Goal: Transaction & Acquisition: Purchase product/service

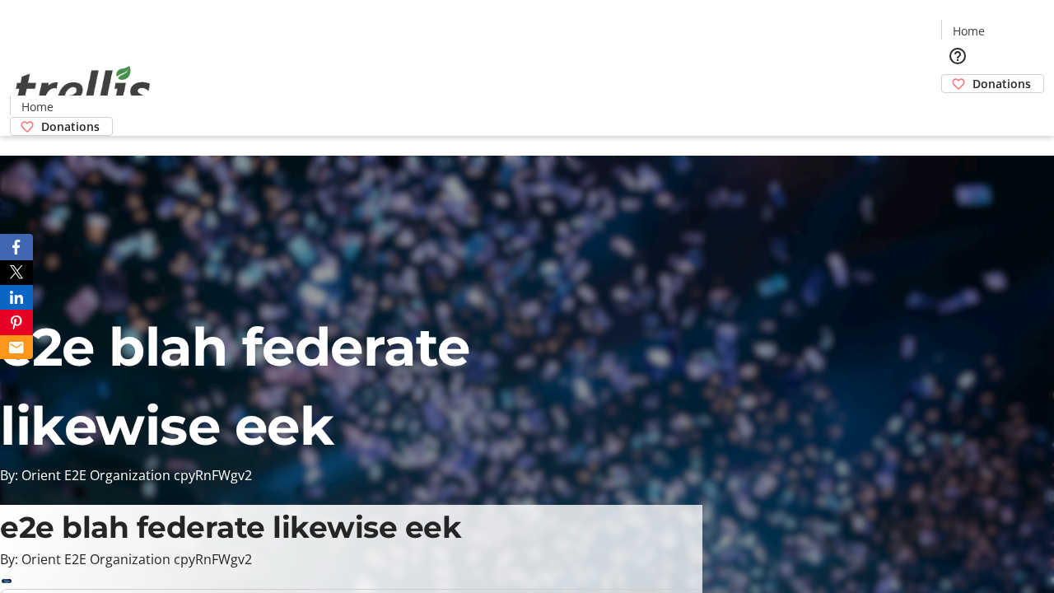
click at [972, 75] on span "Donations" at bounding box center [1001, 83] width 58 height 17
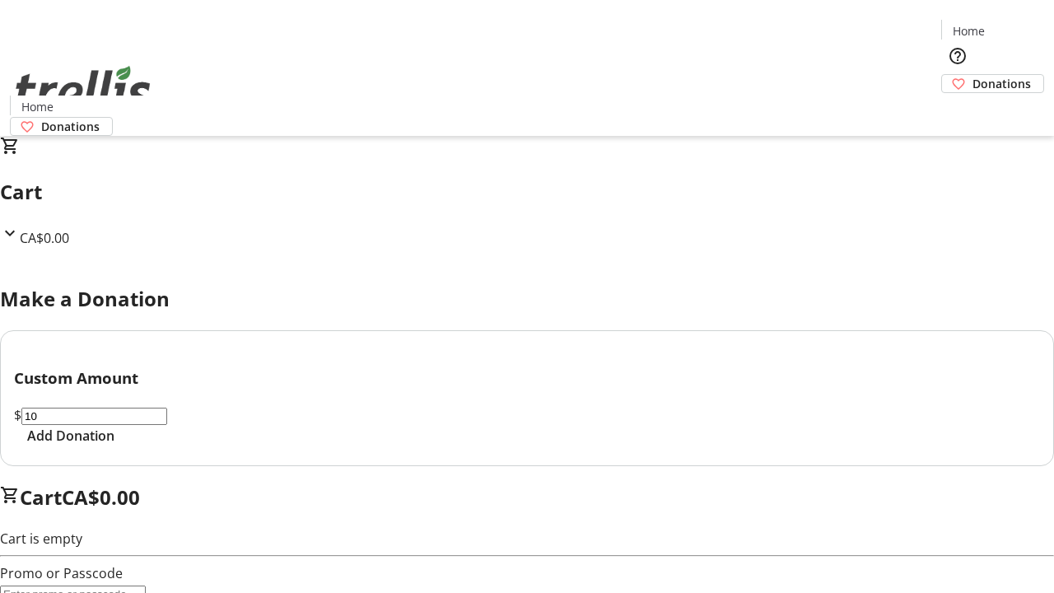
click at [114, 445] on span "Add Donation" at bounding box center [70, 436] width 87 height 20
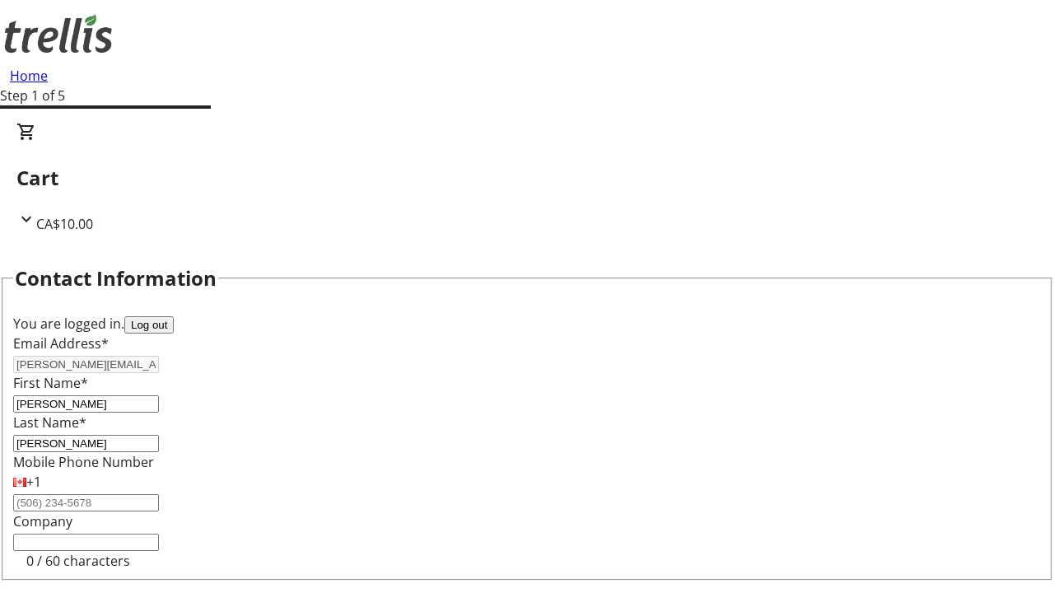
select select "CA"
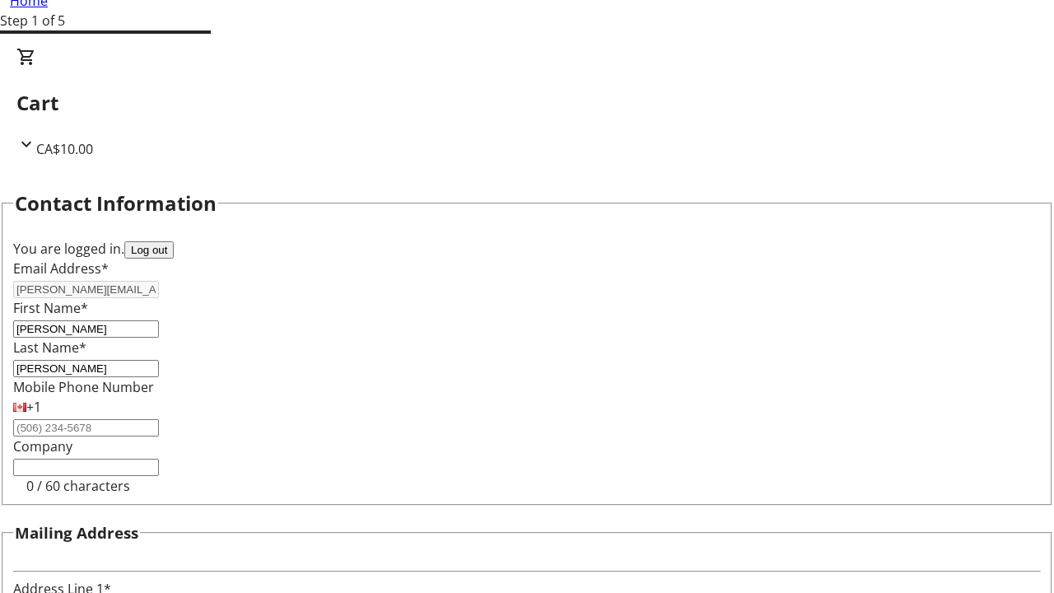
type input "[STREET_ADDRESS][PERSON_NAME]"
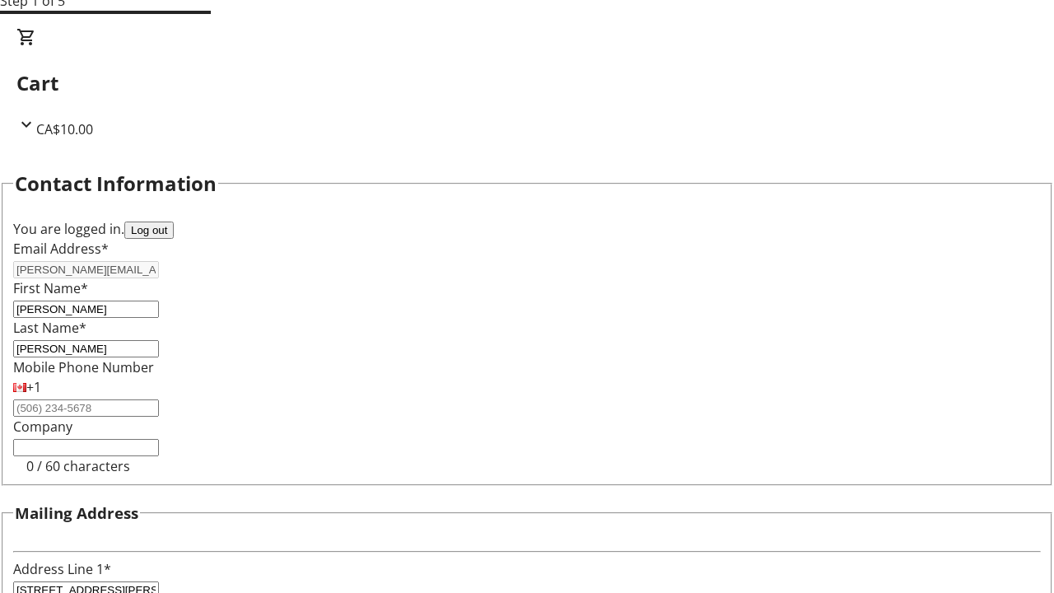
type input "Kelowna"
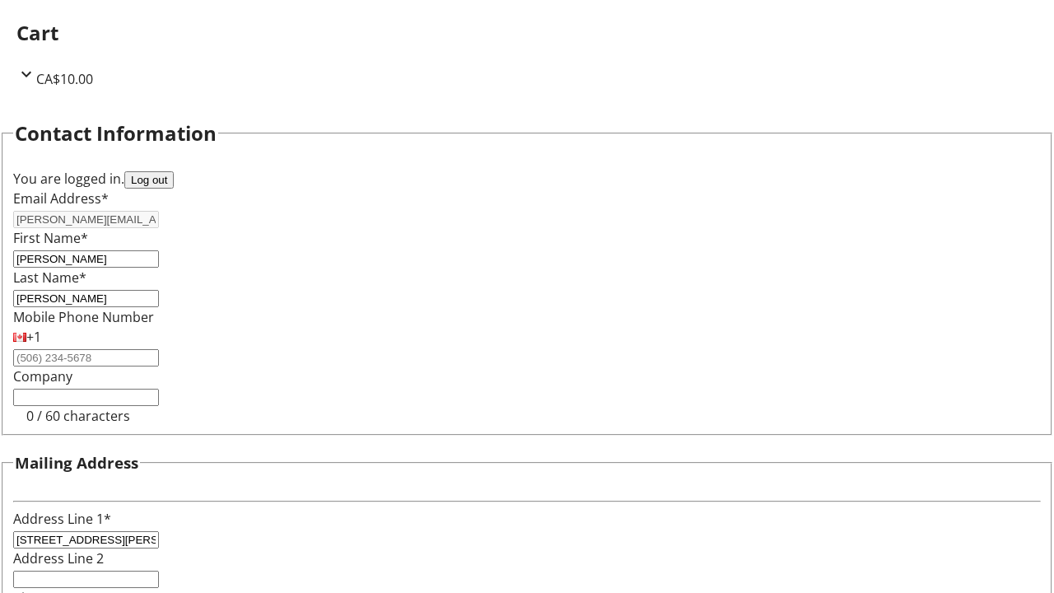
select select "BC"
type input "Kelowna"
type input "V1Y 0C2"
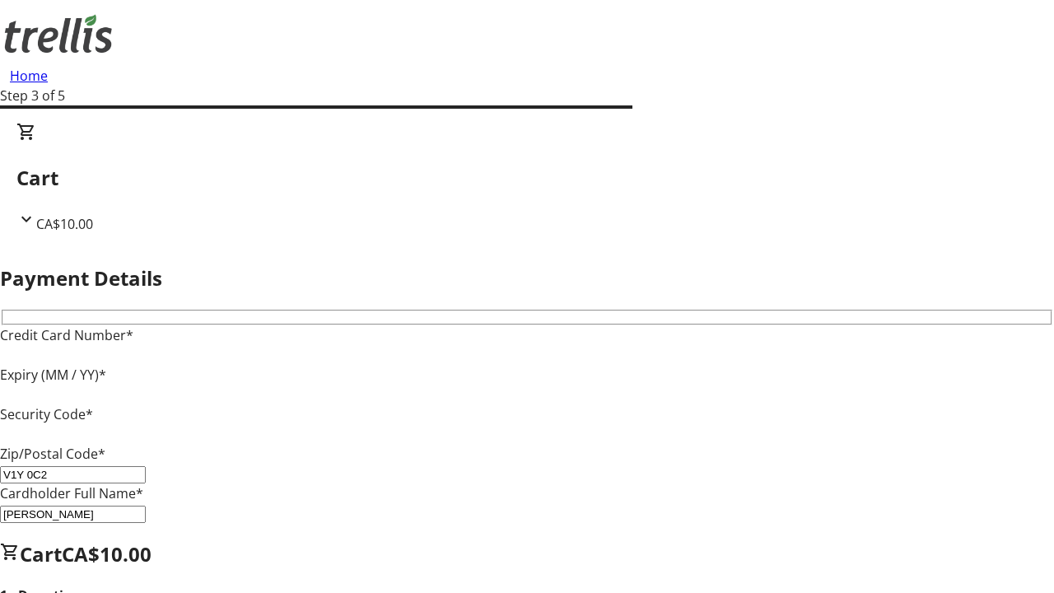
type input "V1Y 0C2"
